Goal: Information Seeking & Learning: Learn about a topic

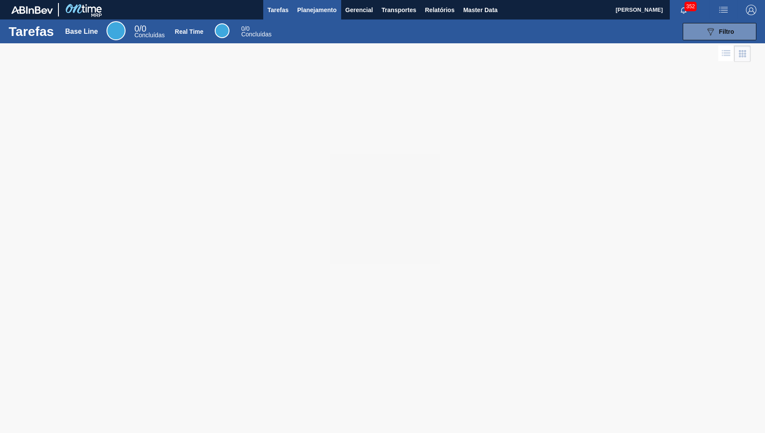
click at [302, 13] on span "Planejamento" at bounding box center [316, 10] width 39 height 10
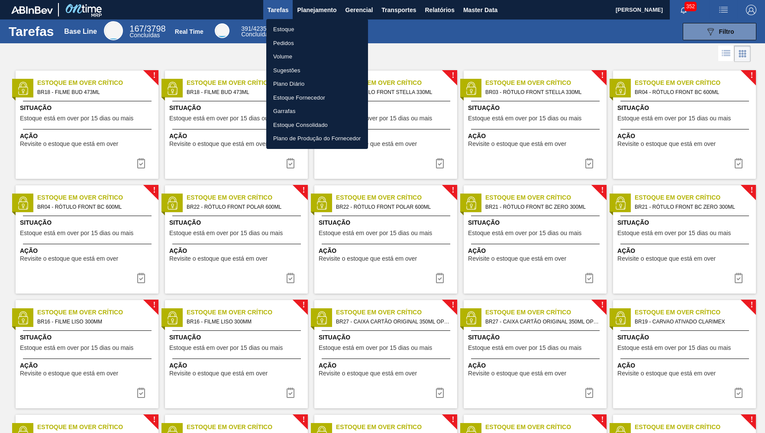
click at [291, 28] on li "Estoque" at bounding box center [317, 30] width 102 height 14
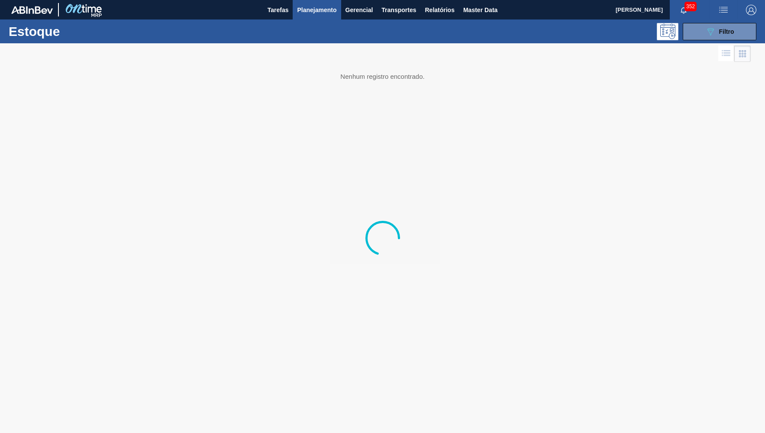
click at [693, 33] on button "089F7B8B-B2A5-4AFE-B5C0-19BA573D28AC Filtro" at bounding box center [720, 31] width 74 height 17
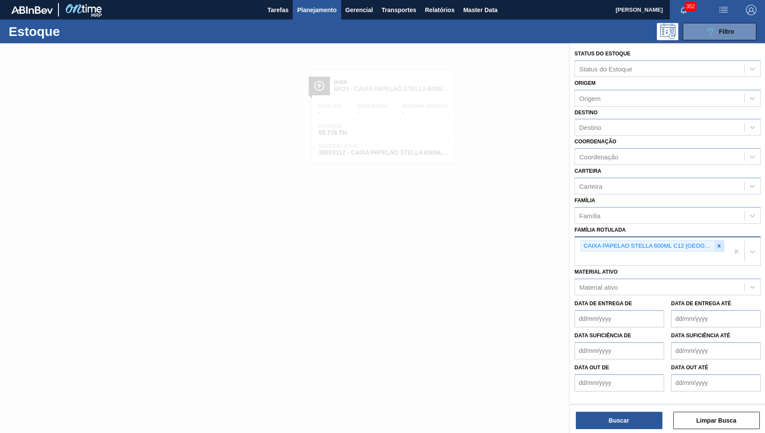
click at [720, 241] on div at bounding box center [719, 246] width 10 height 11
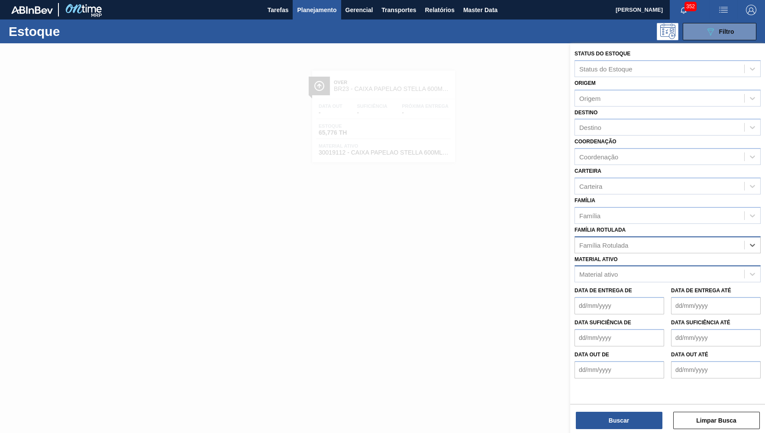
click at [589, 265] on div "Material ativo" at bounding box center [668, 273] width 186 height 17
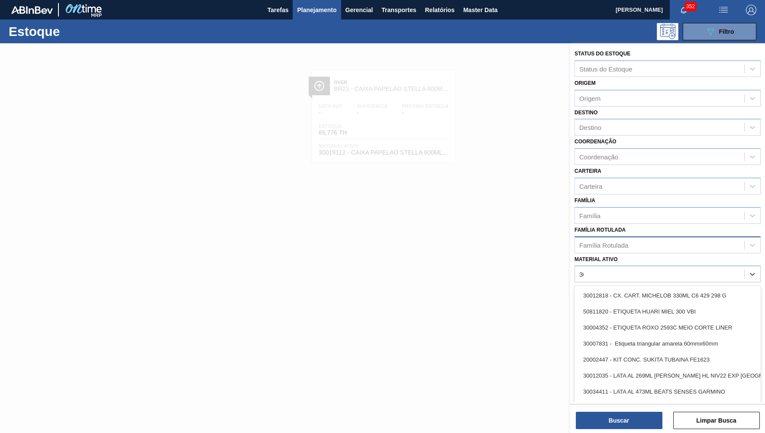
type ativo "30009658"
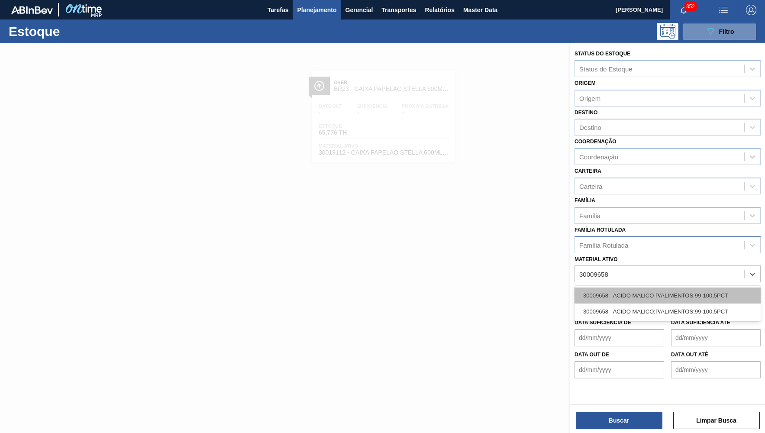
click at [678, 288] on div "30009658 - ACIDO MALICO P/ALIMENTOS 99-100,5PCT" at bounding box center [668, 296] width 186 height 16
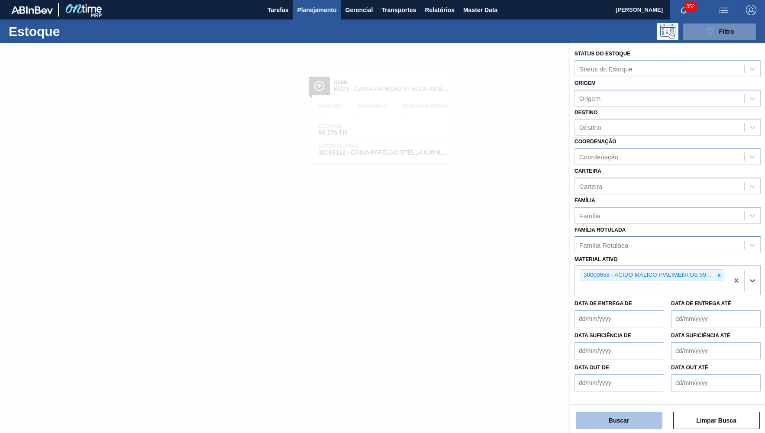
click at [615, 428] on button "Buscar" at bounding box center [619, 420] width 87 height 17
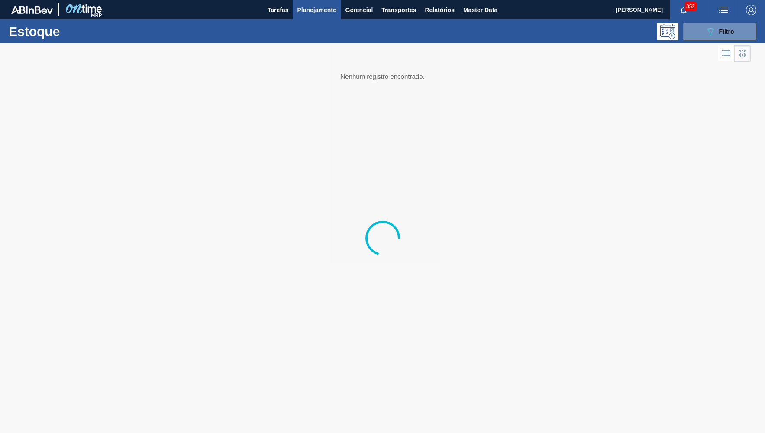
click at [624, 419] on div at bounding box center [382, 238] width 765 height 390
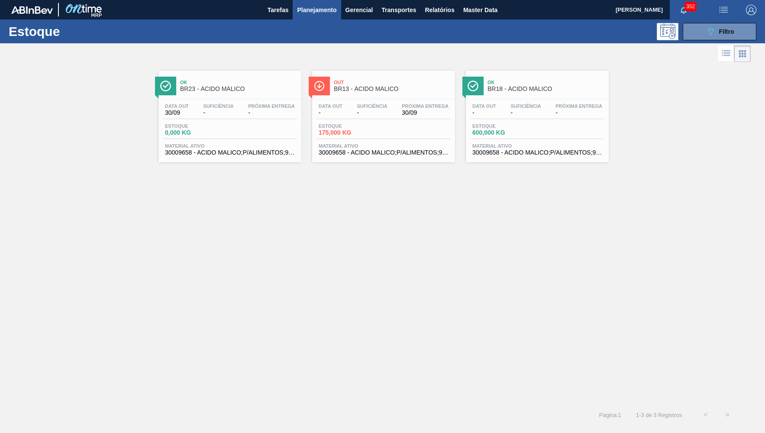
click at [360, 152] on span "30009658 - ACIDO MALICO;P/ALIMENTOS;99-100,5PCT" at bounding box center [384, 152] width 130 height 6
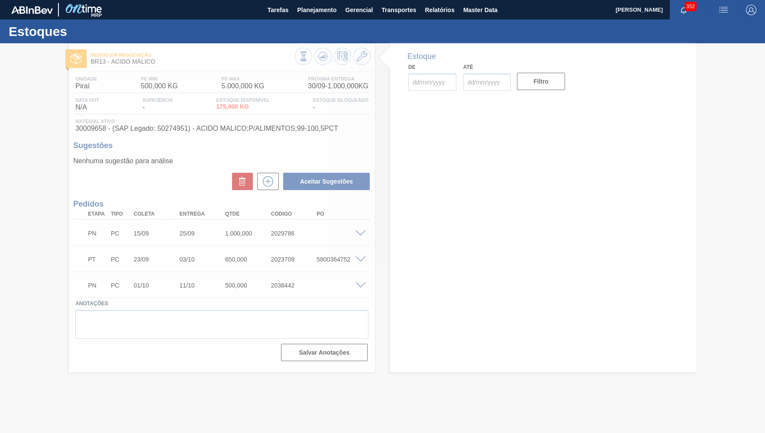
type input "[DATE]"
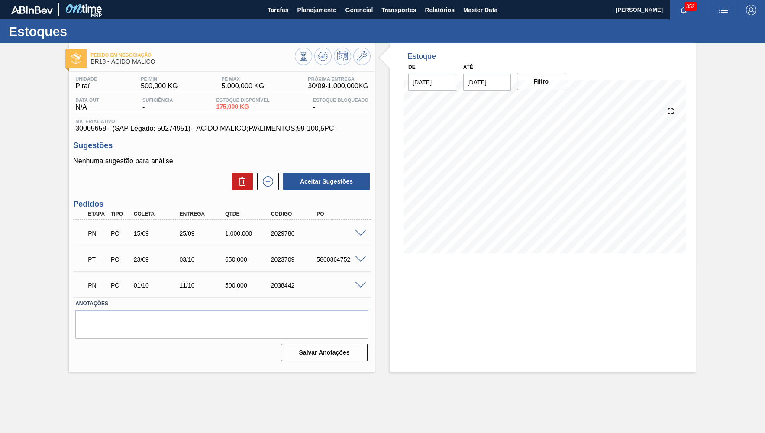
click at [361, 232] on span at bounding box center [360, 233] width 10 height 6
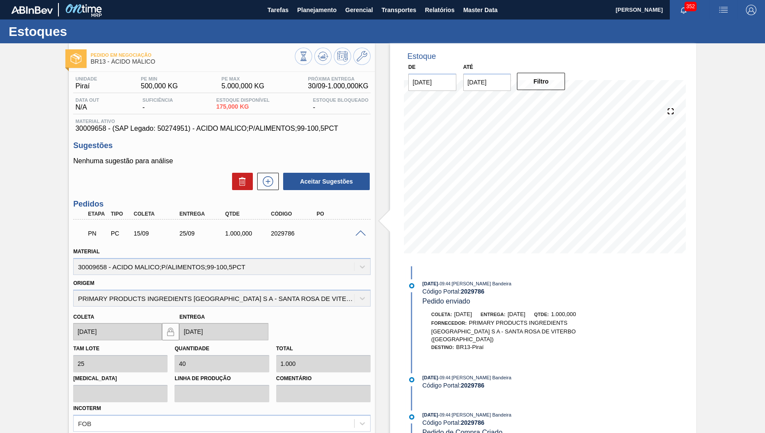
click at [361, 232] on span at bounding box center [360, 233] width 10 height 6
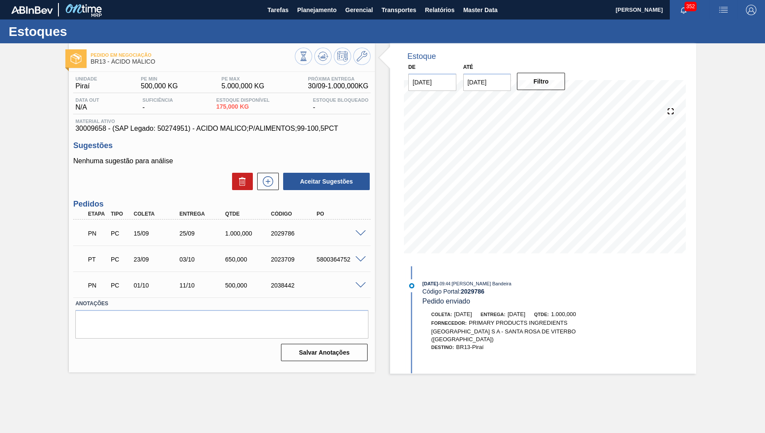
click at [271, 129] on span "30009658 - (SAP Legado: 50274951) - ACIDO MALICO;P/ALIMENTOS;99-100,5PCT" at bounding box center [221, 129] width 293 height 8
click at [212, 315] on textarea at bounding box center [221, 324] width 293 height 29
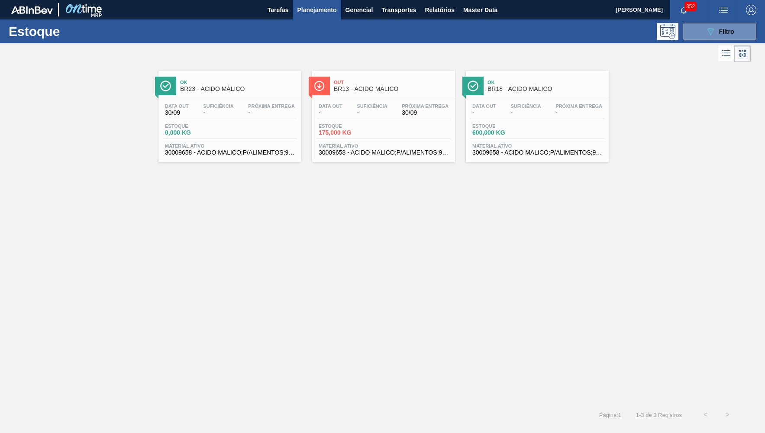
click at [412, 103] on div "Data out - Suficiência - Próxima Entrega 30/09 Estoque 175,000 KG Material ativ…" at bounding box center [383, 128] width 143 height 59
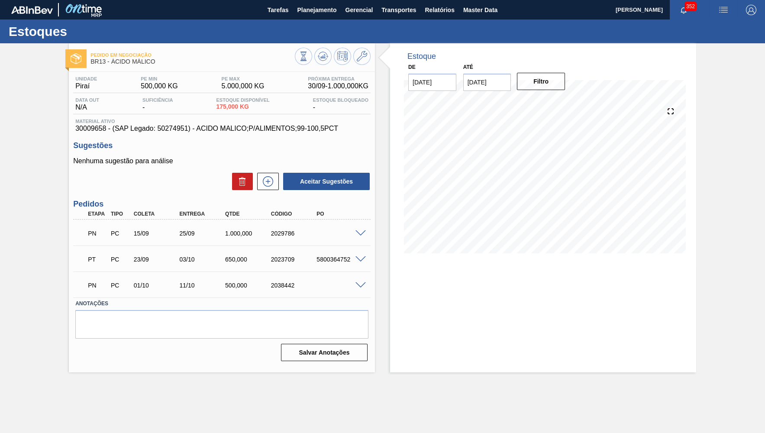
type input "[DATE]"
drag, startPoint x: 255, startPoint y: 258, endPoint x: 213, endPoint y: 258, distance: 41.6
click at [223, 258] on div "650,000" at bounding box center [248, 259] width 51 height 7
copy div "650,000"
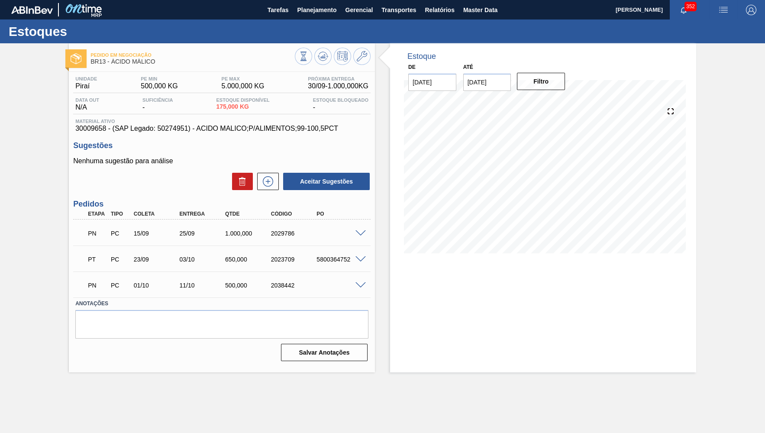
click at [372, 283] on div "Unidade Piraí PE MIN 500,000 KG PE MAX 5.000,000 KG Próxima Entrega 30/09 - 1.0…" at bounding box center [222, 218] width 306 height 292
click at [364, 256] on span at bounding box center [360, 259] width 10 height 6
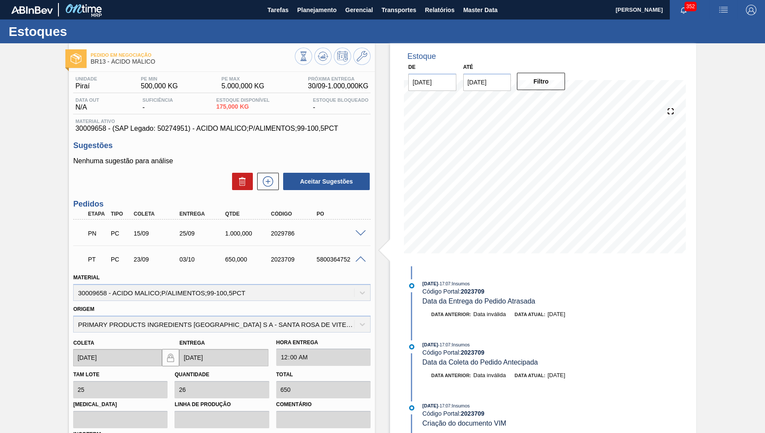
click at [364, 256] on span at bounding box center [360, 259] width 10 height 6
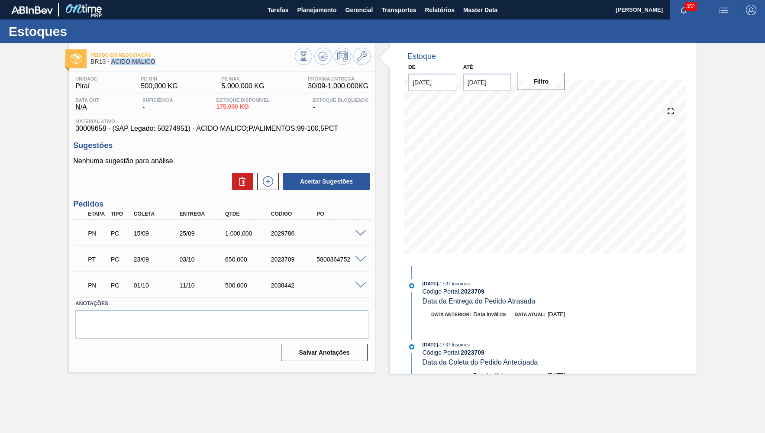
drag, startPoint x: 113, startPoint y: 62, endPoint x: 184, endPoint y: 60, distance: 71.0
click at [184, 60] on span "BR13 - ÁCIDO MÁLICO" at bounding box center [192, 61] width 204 height 6
copy span "ÁCIDO MÁLICO"
